Goal: Find specific page/section: Find specific page/section

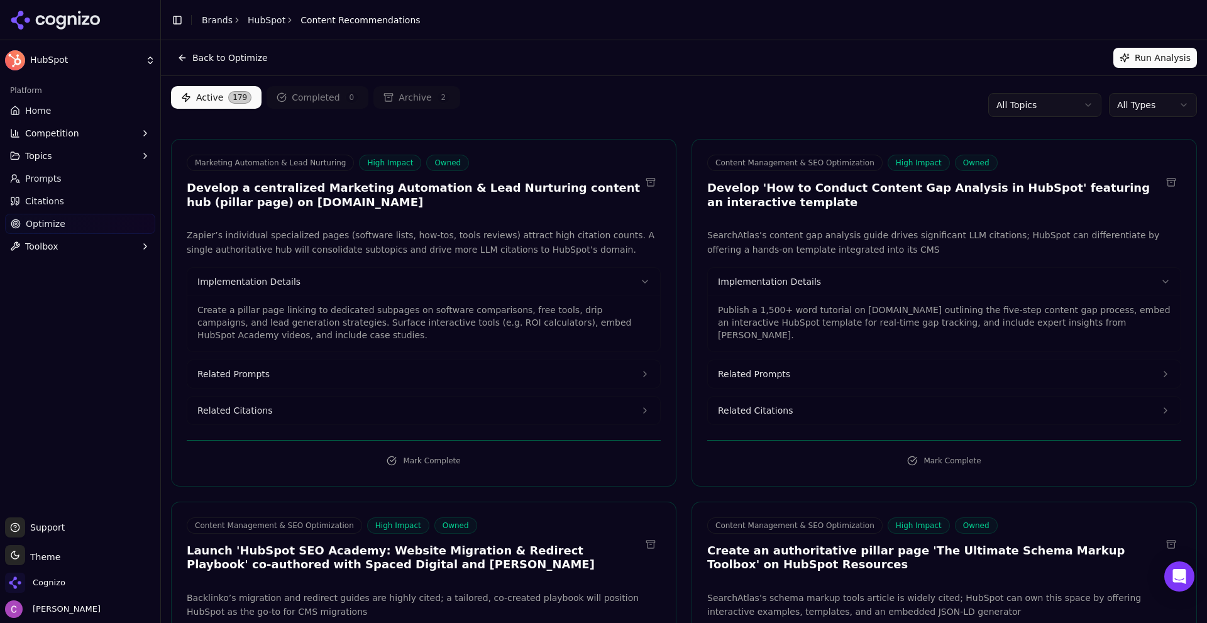
click at [55, 94] on div "Platform" at bounding box center [80, 90] width 150 height 20
drag, startPoint x: 48, startPoint y: 104, endPoint x: 225, endPoint y: 12, distance: 199.7
click at [48, 104] on link "Home" at bounding box center [80, 111] width 150 height 20
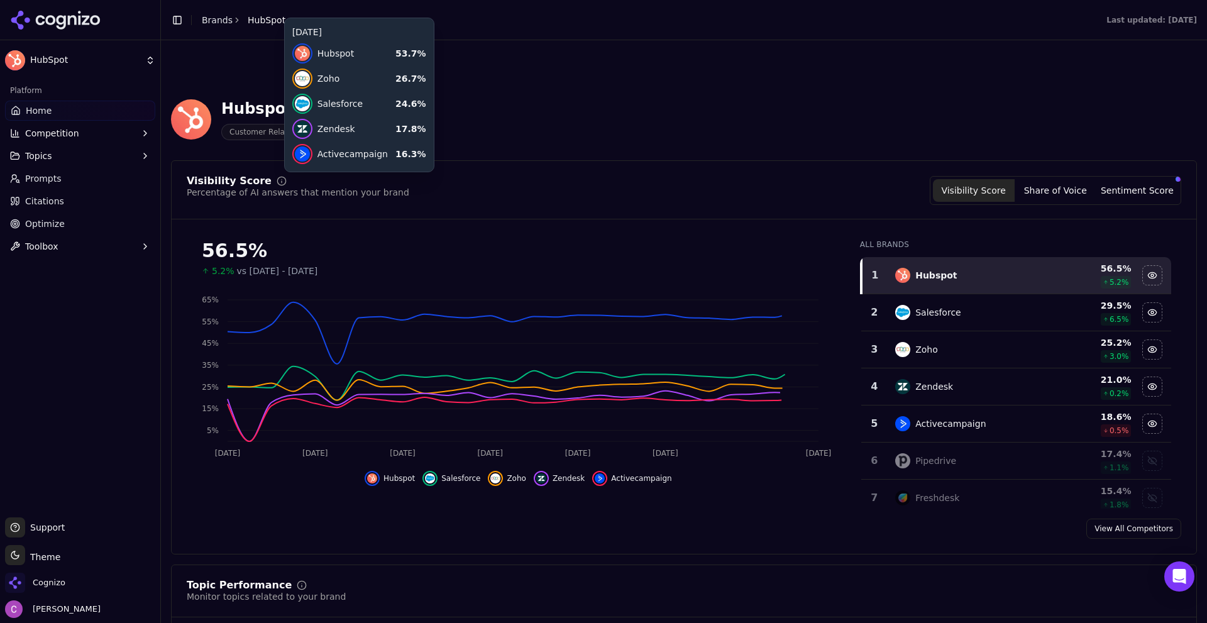
scroll to position [252, 0]
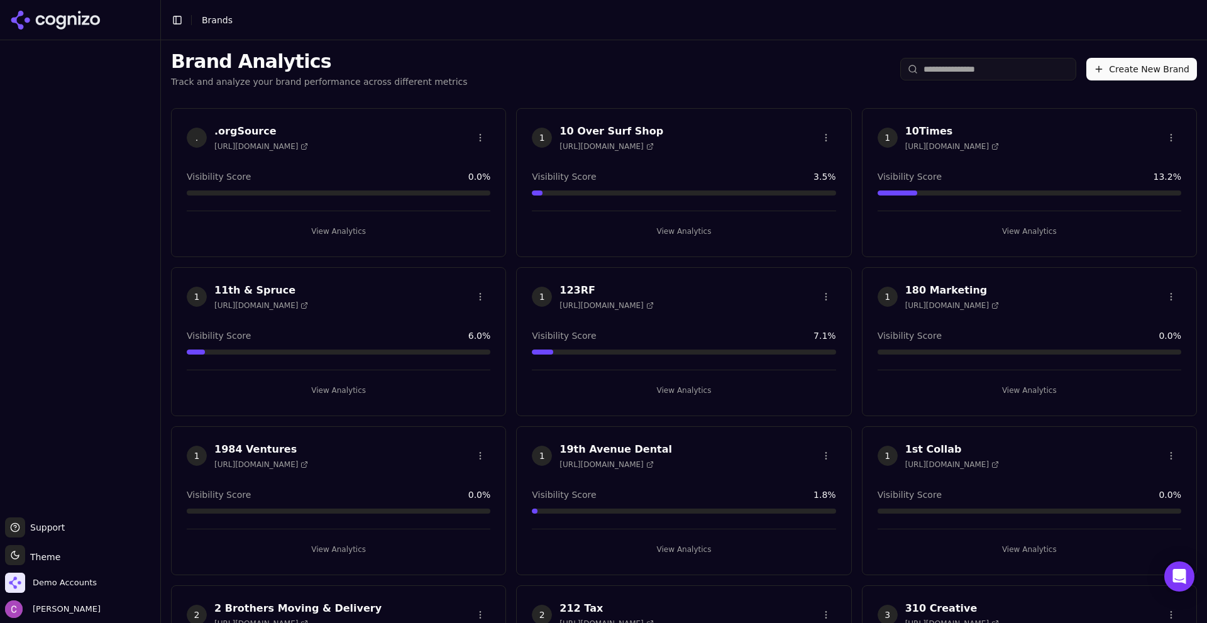
click at [986, 74] on input "search" at bounding box center [988, 69] width 176 height 23
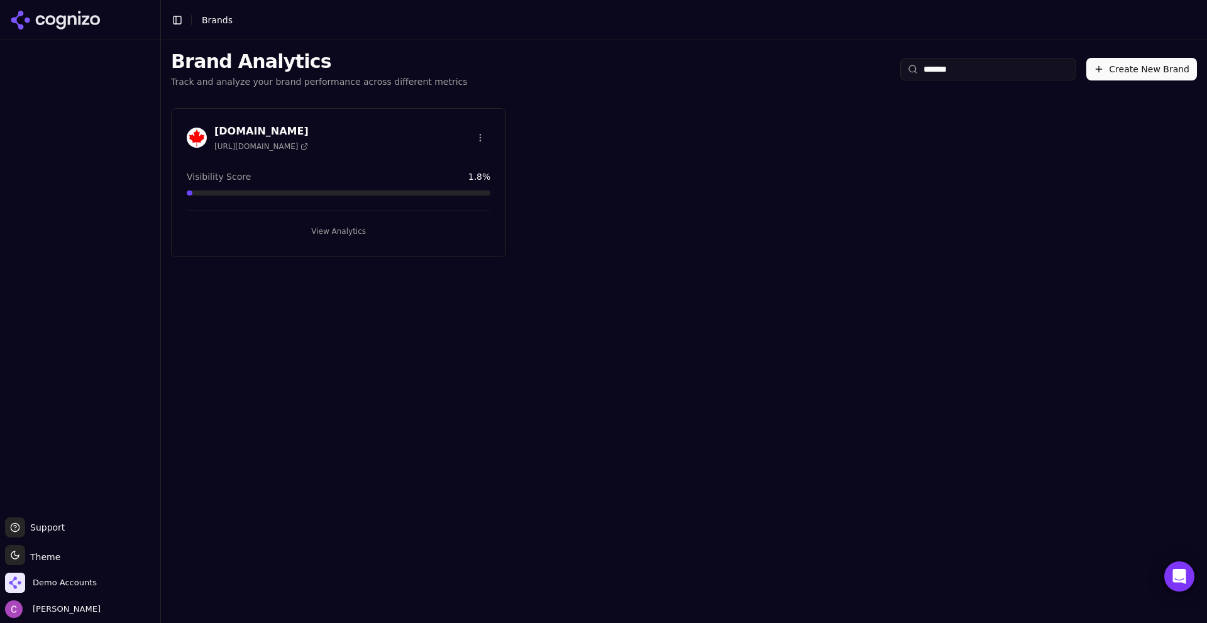
type input "*******"
click at [340, 137] on div "[DOMAIN_NAME] [URL][DOMAIN_NAME]" at bounding box center [339, 138] width 304 height 28
click at [228, 116] on div "[DOMAIN_NAME] [URL][DOMAIN_NAME] Visibility Score 1.8 % View Analytics" at bounding box center [338, 182] width 335 height 149
click at [228, 126] on h3 "[DOMAIN_NAME]" at bounding box center [261, 131] width 94 height 15
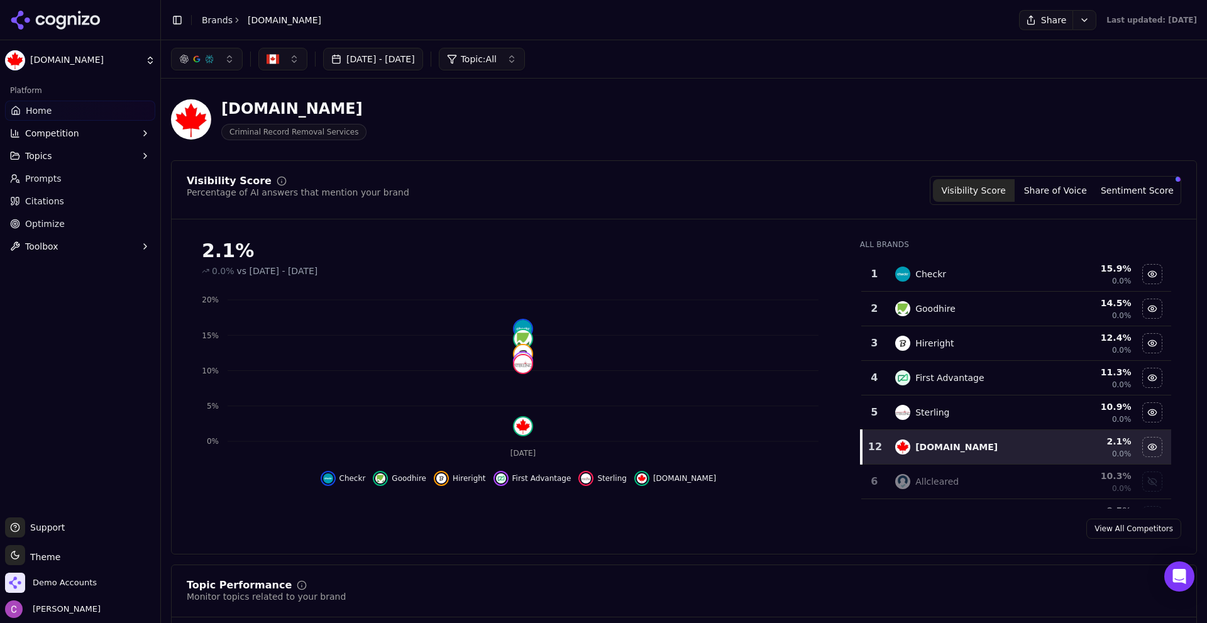
click at [18, 345] on div "Platform Home Competition Topics Prompts Citations Optimize Toolbox" at bounding box center [80, 293] width 160 height 437
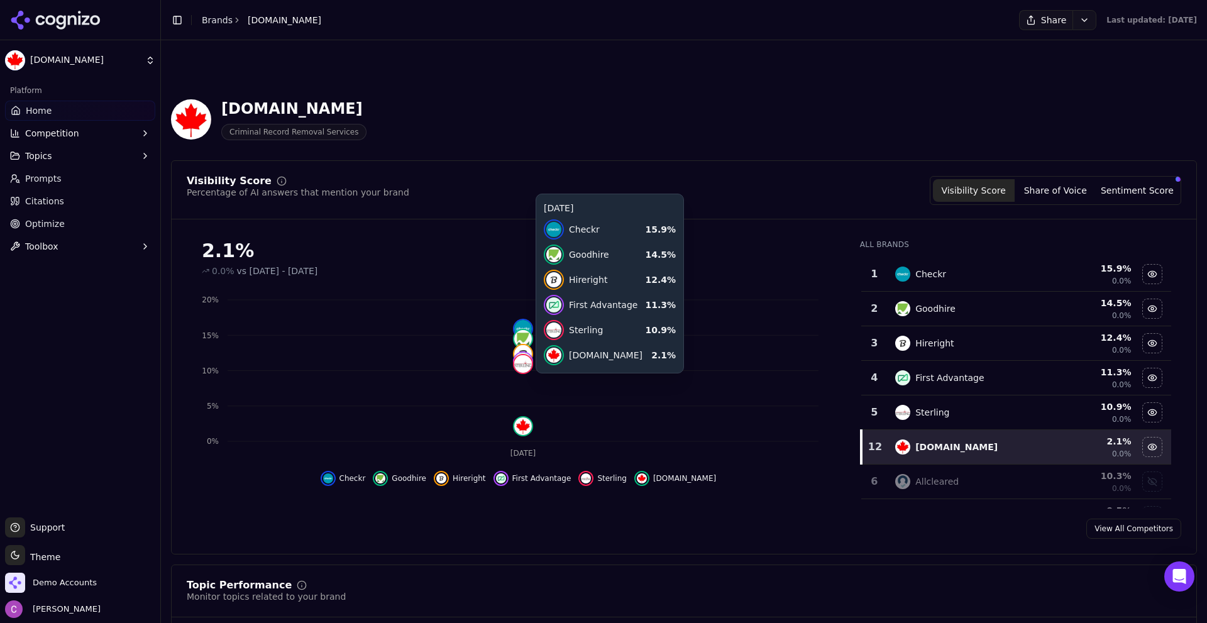
scroll to position [314, 0]
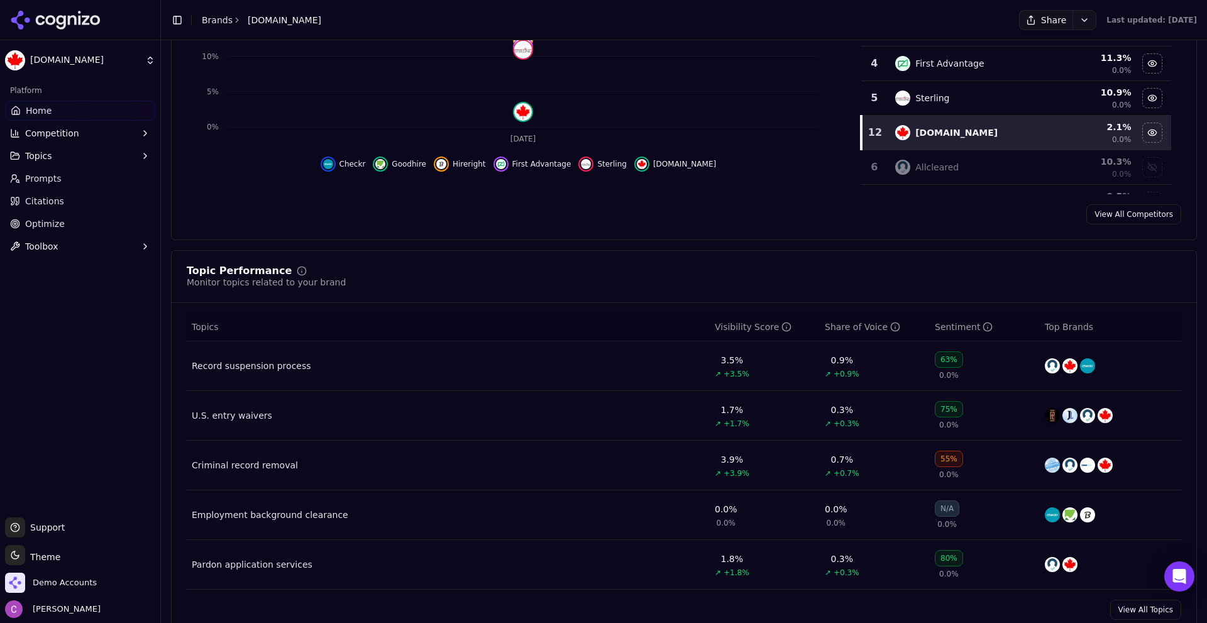
click at [86, 380] on div "Platform Home Competition Topics Prompts Citations Optimize Toolbox" at bounding box center [80, 293] width 160 height 437
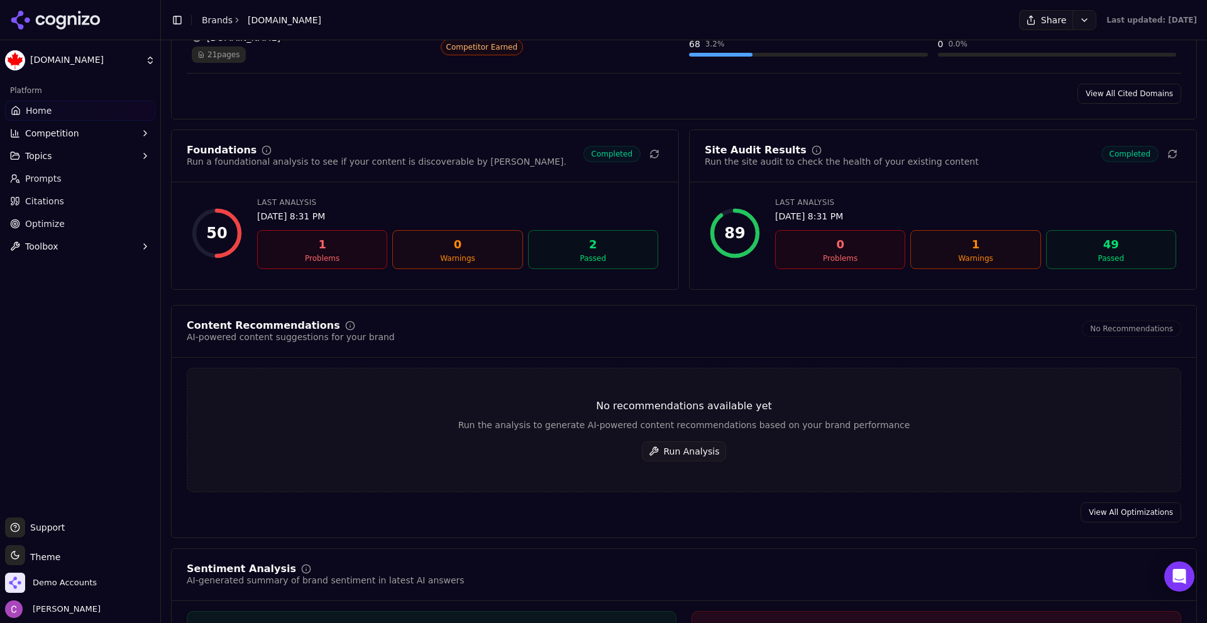
scroll to position [1635, 0]
click at [57, 179] on span "Prompts" at bounding box center [43, 178] width 36 height 13
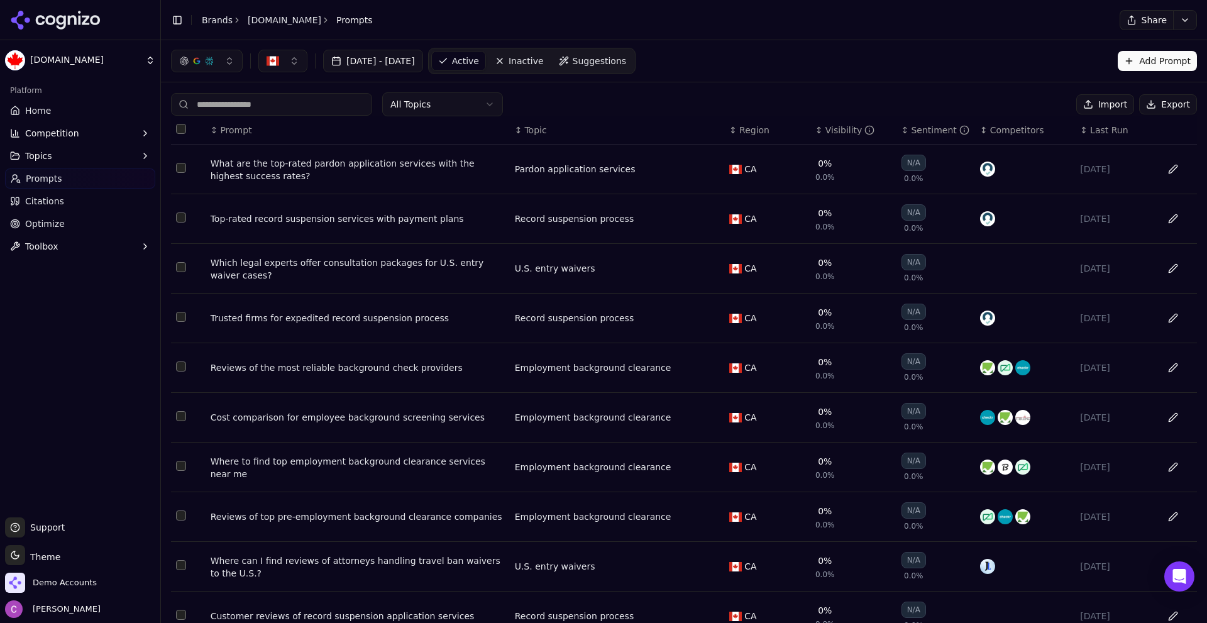
click at [815, 123] on th "↕ Visibility" at bounding box center [854, 130] width 86 height 28
click at [843, 133] on div "Visibility" at bounding box center [851, 130] width 50 height 13
click at [816, 128] on div "↑ Visibility" at bounding box center [854, 130] width 76 height 13
